Goal: Check status: Check status

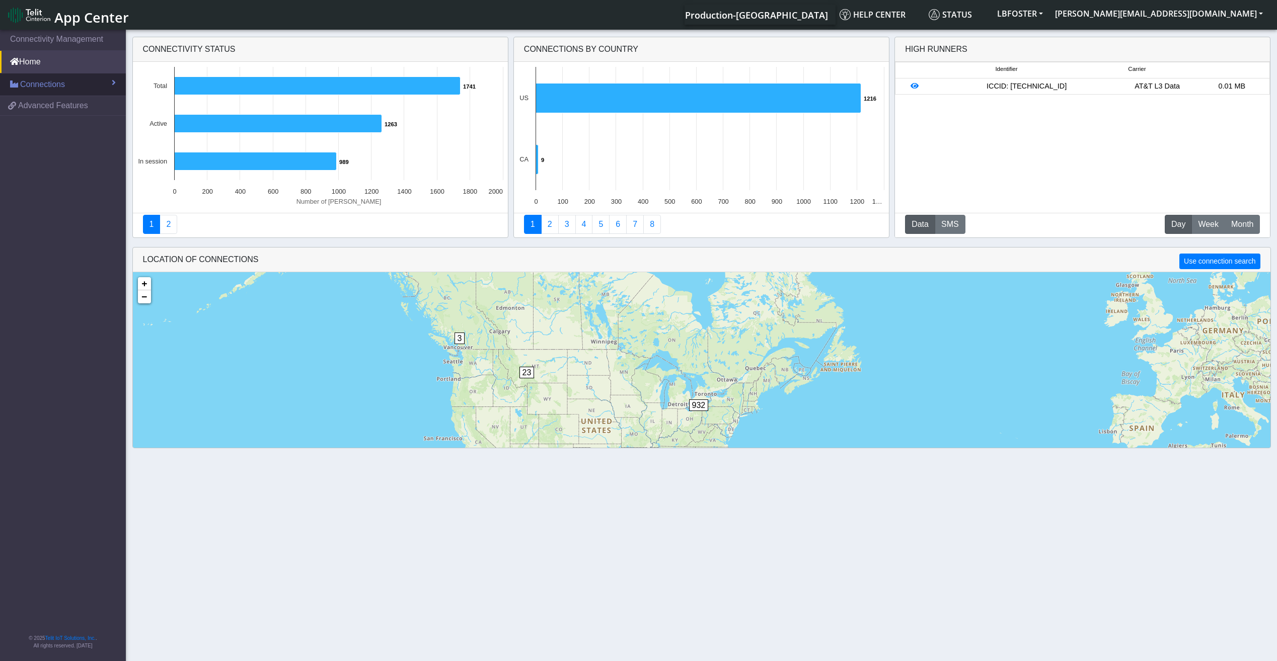
click at [70, 82] on link "Connections" at bounding box center [63, 84] width 126 height 22
click at [63, 109] on link "List" at bounding box center [63, 106] width 126 height 21
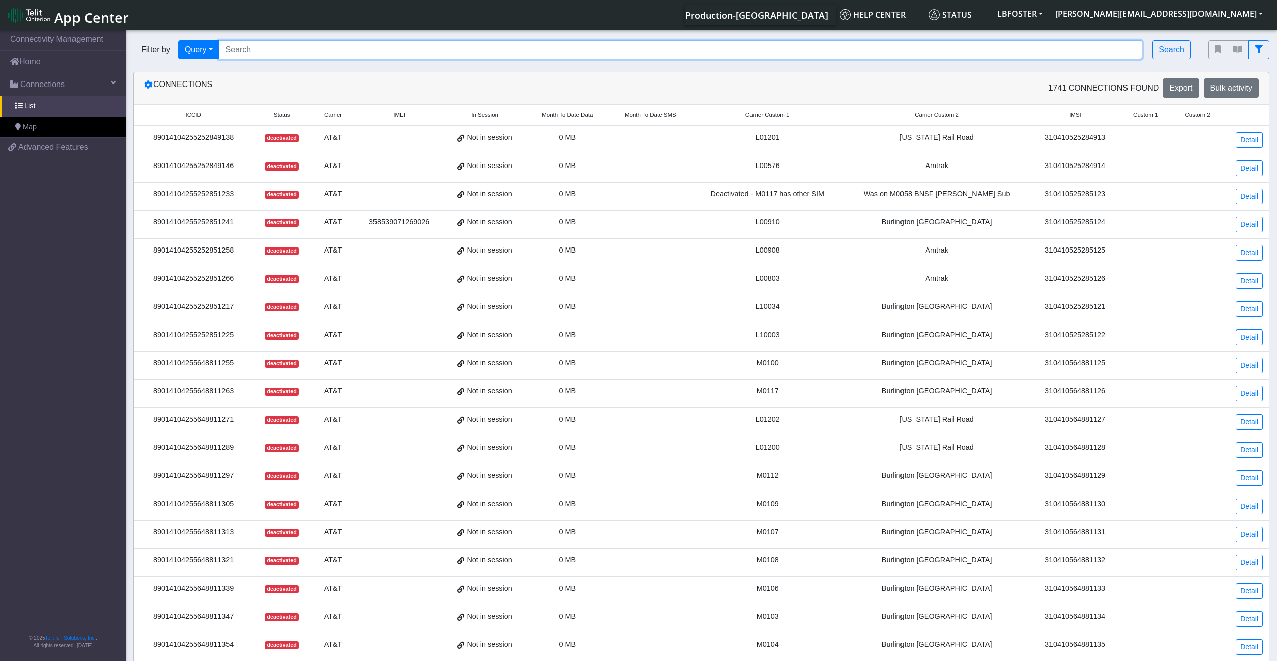
paste input "[TECHNICAL_ID]"
type input "[TECHNICAL_ID]"
click at [203, 47] on button "Query" at bounding box center [198, 49] width 41 height 19
click at [1154, 50] on button "Search" at bounding box center [1171, 49] width 39 height 19
